Goal: Task Accomplishment & Management: Complete application form

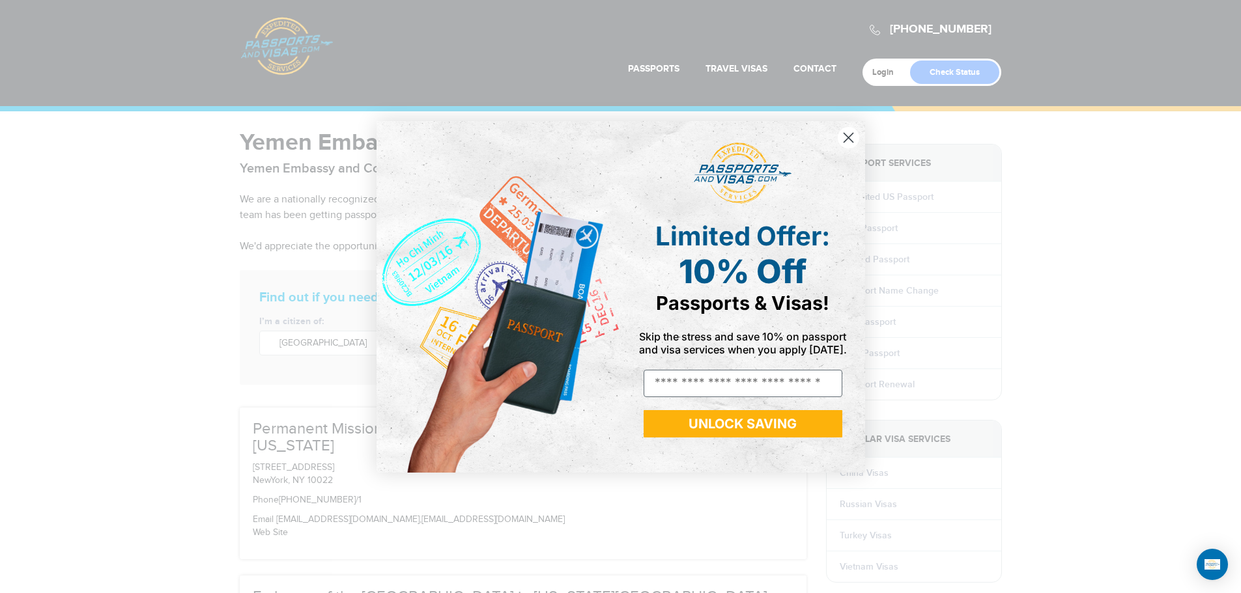
click at [852, 139] on circle "Close dialog" at bounding box center [847, 136] width 21 height 21
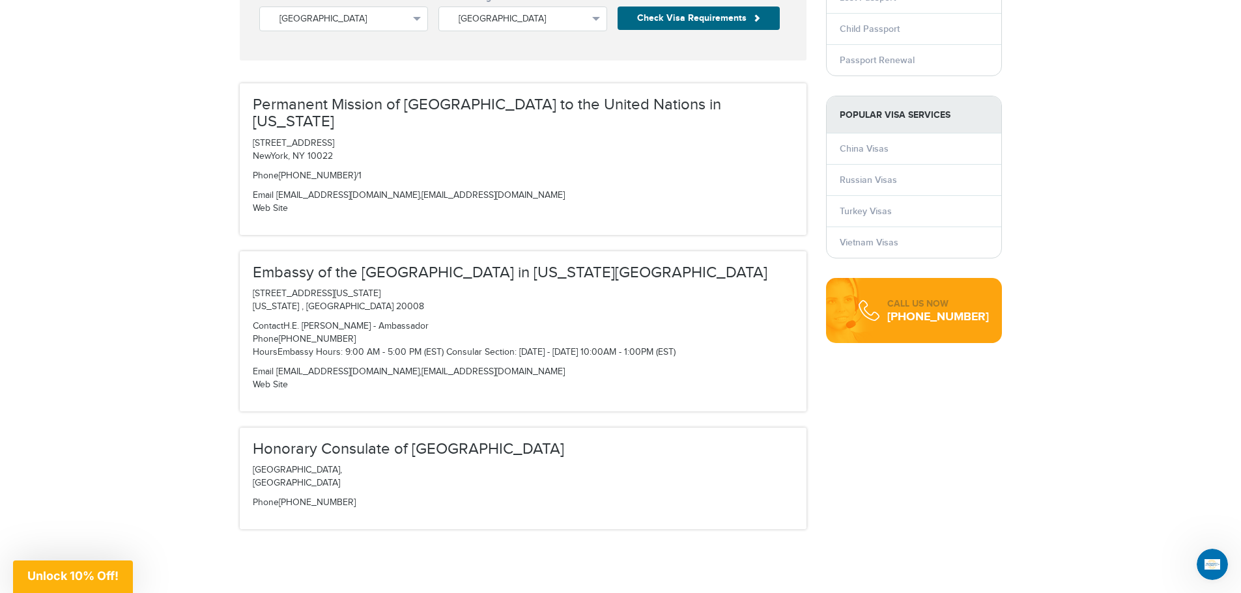
scroll to position [326, 0]
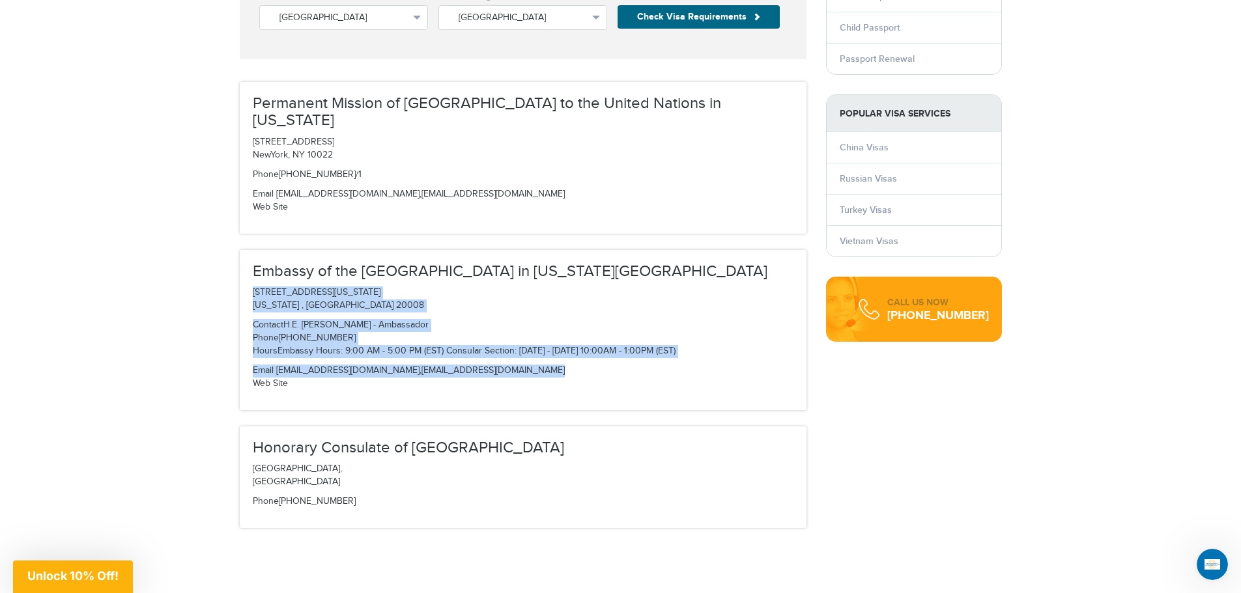
drag, startPoint x: 252, startPoint y: 271, endPoint x: 598, endPoint y: 343, distance: 353.9
click at [598, 343] on div "Embassy of the Republic of Yemen in Washington DC 2319 Wyoming Avenue, NW Washi…" at bounding box center [523, 330] width 567 height 160
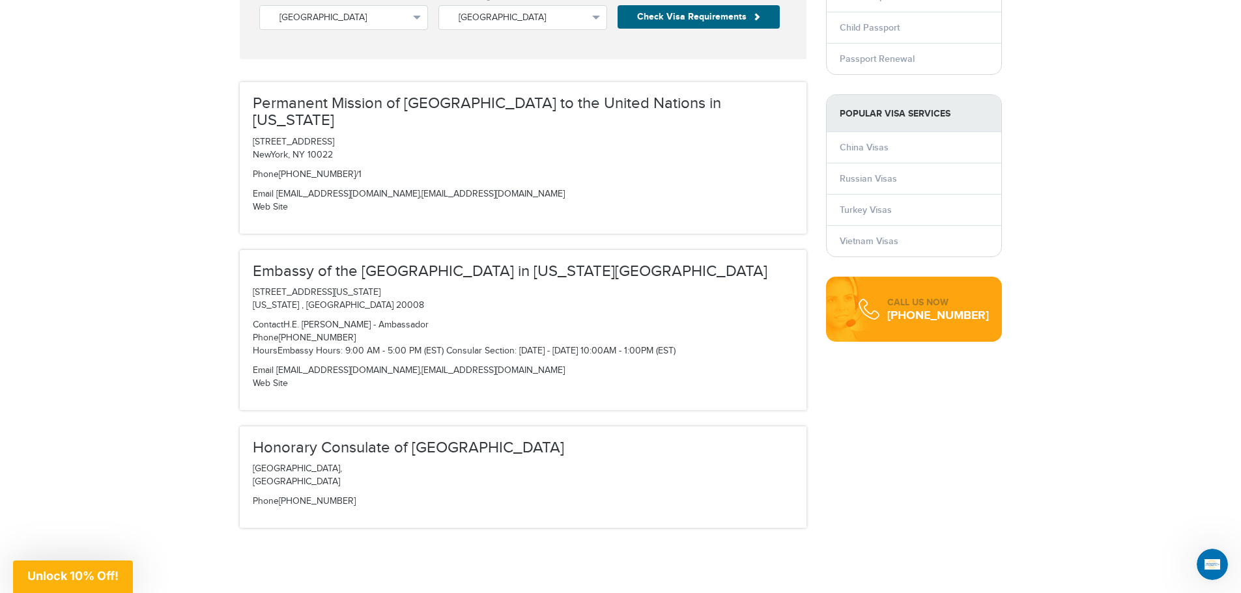
click at [585, 365] on p "Email ambassador@yemenembassy.org , information@yemenembassy.org Web Site" at bounding box center [523, 378] width 540 height 26
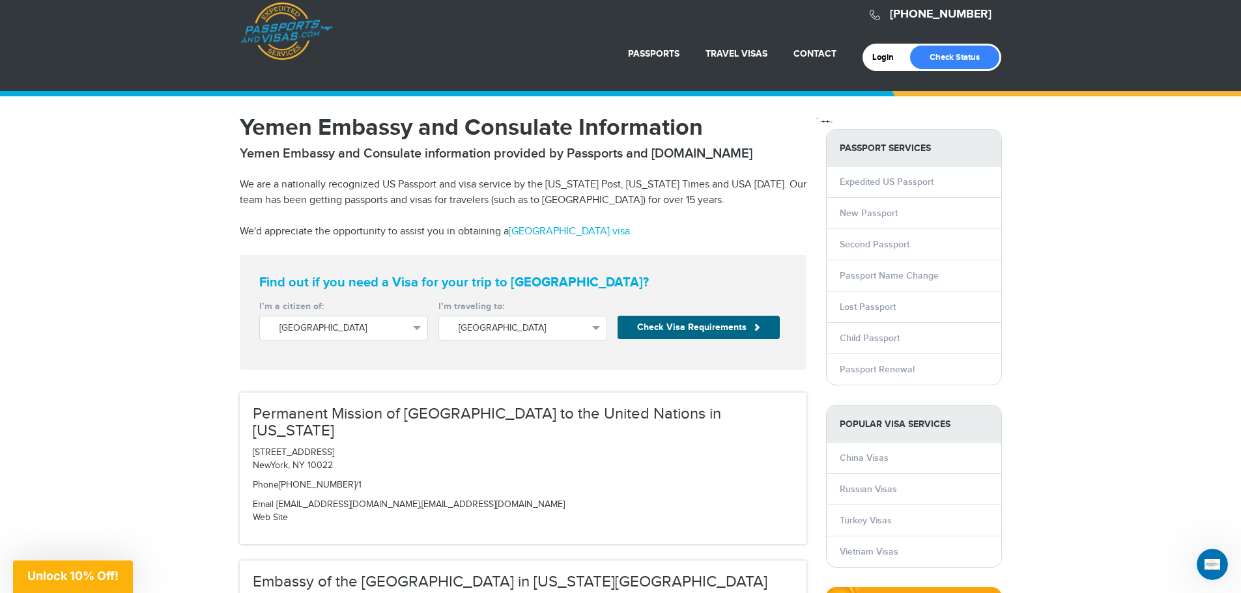
scroll to position [0, 0]
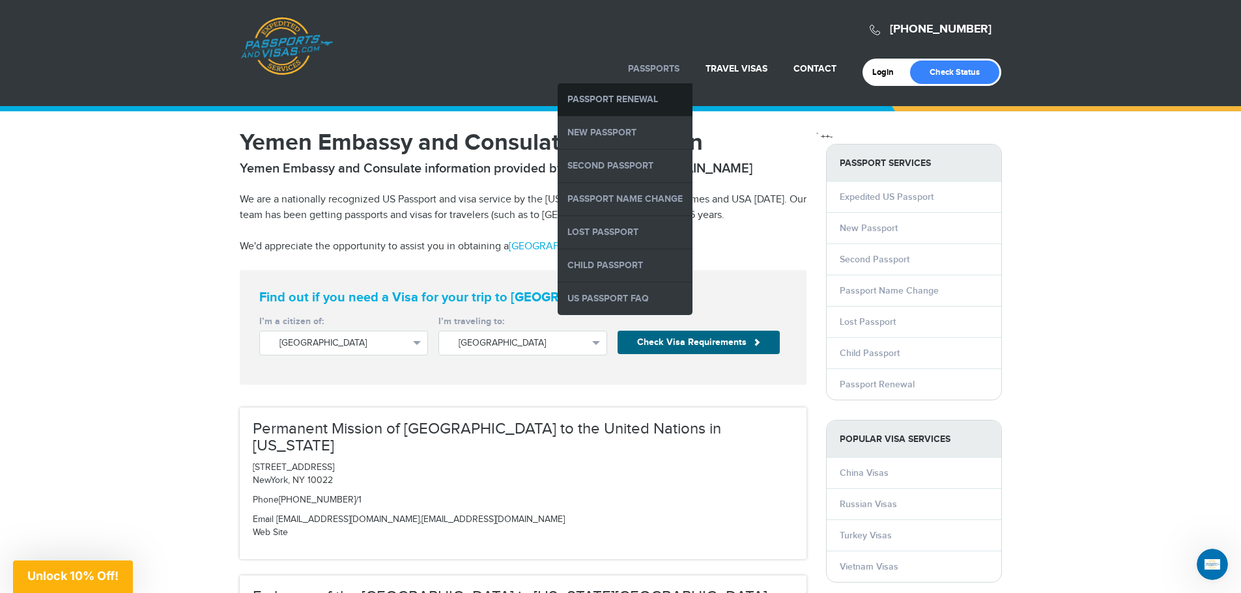
drag, startPoint x: 653, startPoint y: 73, endPoint x: 639, endPoint y: 98, distance: 28.8
click at [639, 83] on li "Passports Passport Renewal New Passport Second Passport Passport Name Change Lo…" at bounding box center [653, 69] width 77 height 29
click at [639, 99] on link "Passport Renewal" at bounding box center [624, 99] width 135 height 33
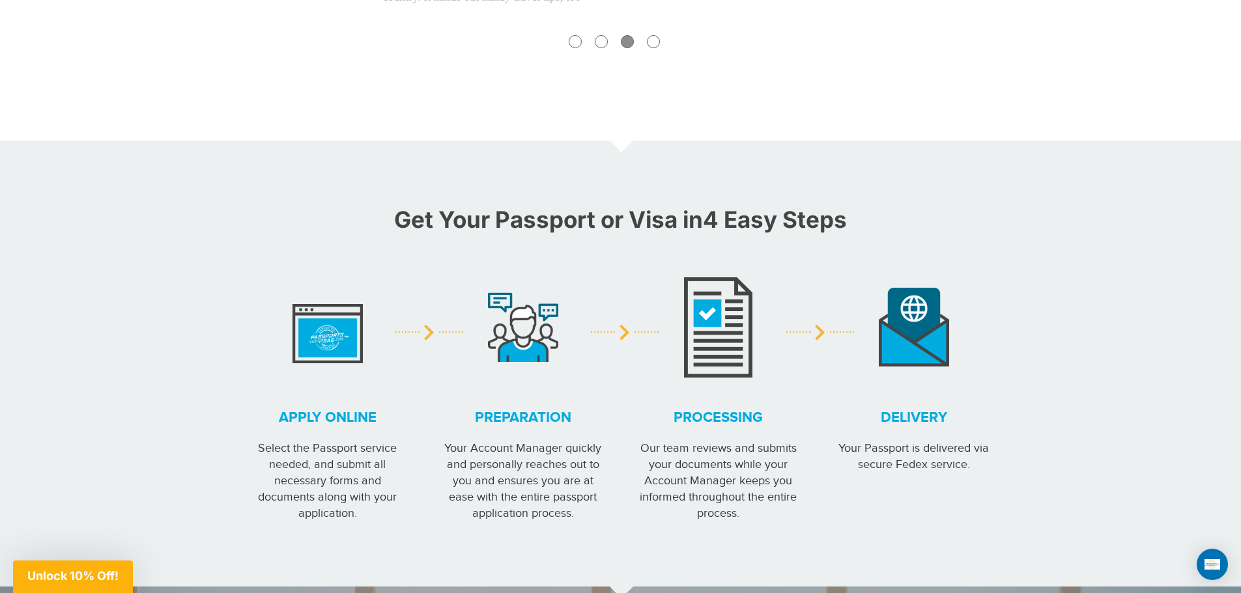
scroll to position [716, 0]
